Goal: Find specific page/section: Find specific page/section

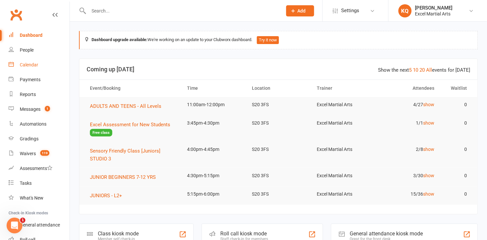
click at [24, 68] on link "Calendar" at bounding box center [39, 65] width 61 height 15
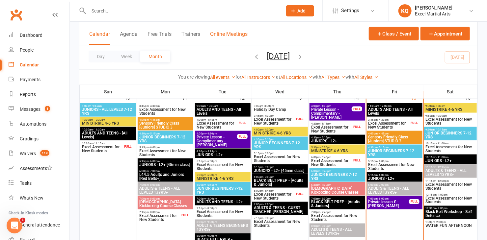
scroll to position [389, 0]
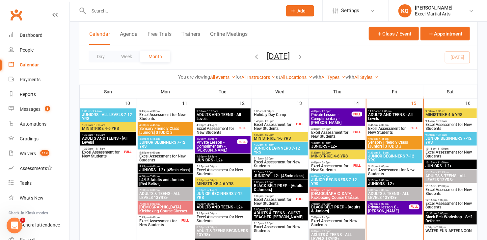
click at [391, 131] on span "Excel Assessment for New Students" at bounding box center [388, 131] width 41 height 8
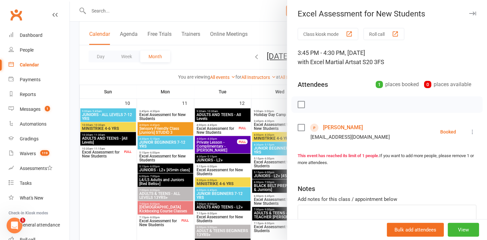
click at [326, 127] on link "[PERSON_NAME]" at bounding box center [343, 127] width 40 height 11
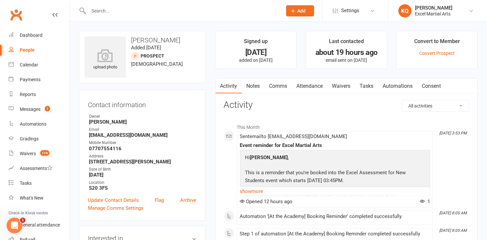
click at [250, 87] on link "Notes" at bounding box center [253, 86] width 23 height 15
